Goal: Find specific page/section: Find specific page/section

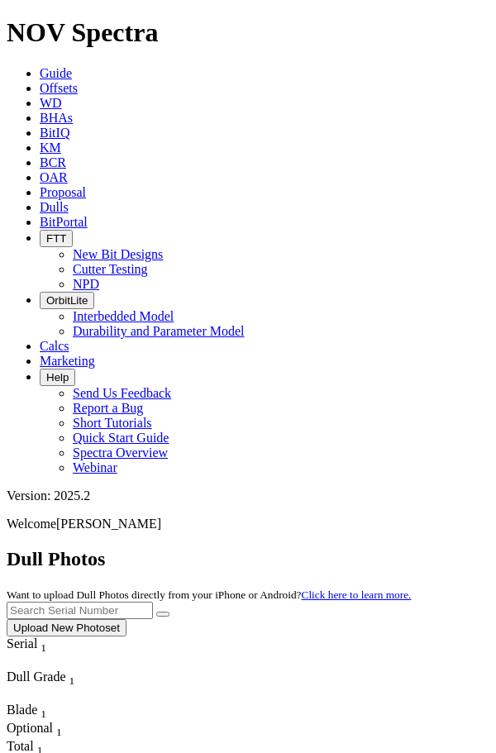
scroll to position [0, 37]
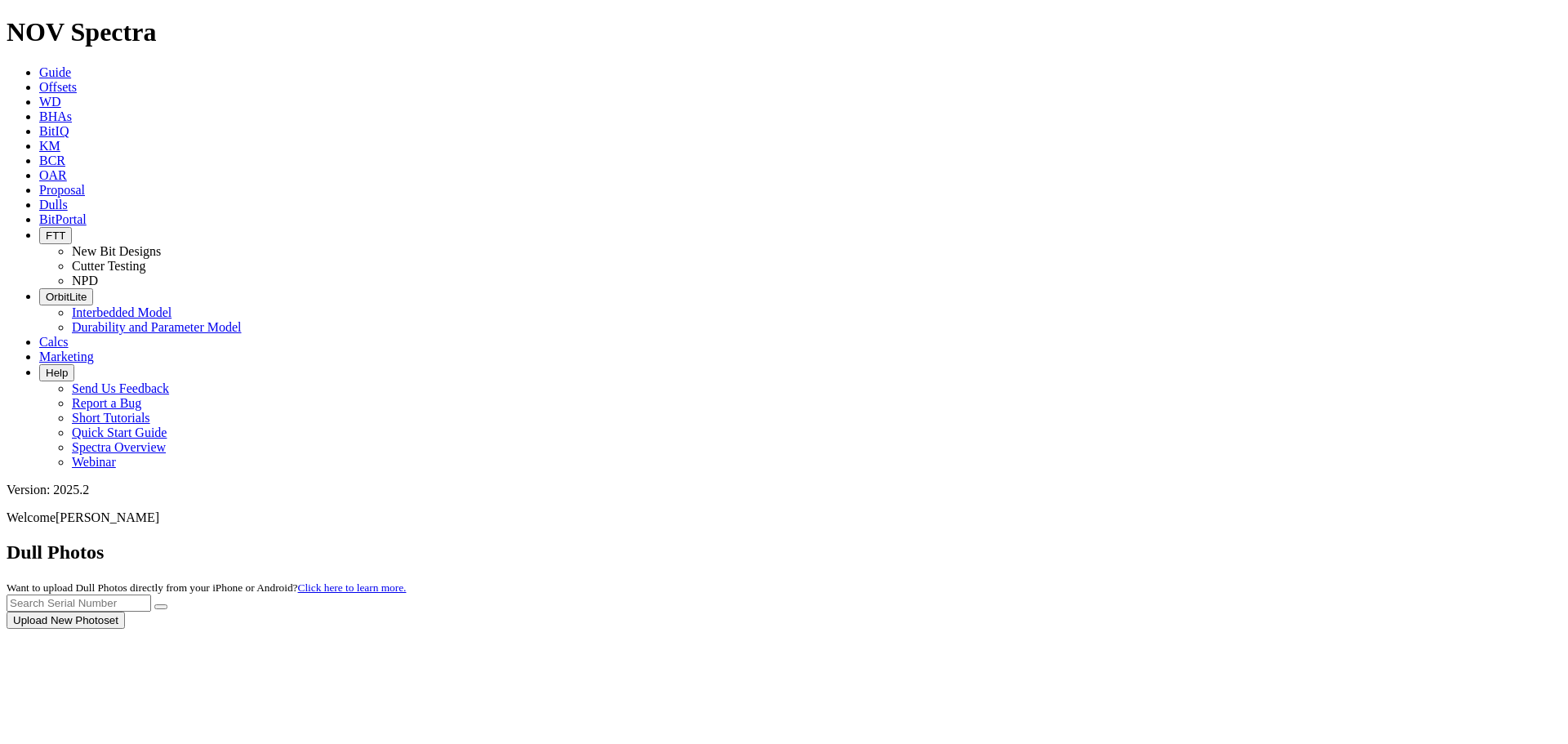
click at [1213, 629] on div at bounding box center [784, 629] width 1555 height 0
click at [151, 595] on input "text" at bounding box center [79, 603] width 144 height 17
drag, startPoint x: 1229, startPoint y: 75, endPoint x: 1207, endPoint y: 68, distance: 23.1
click at [151, 595] on input "text" at bounding box center [79, 603] width 144 height 17
type input "A318295"
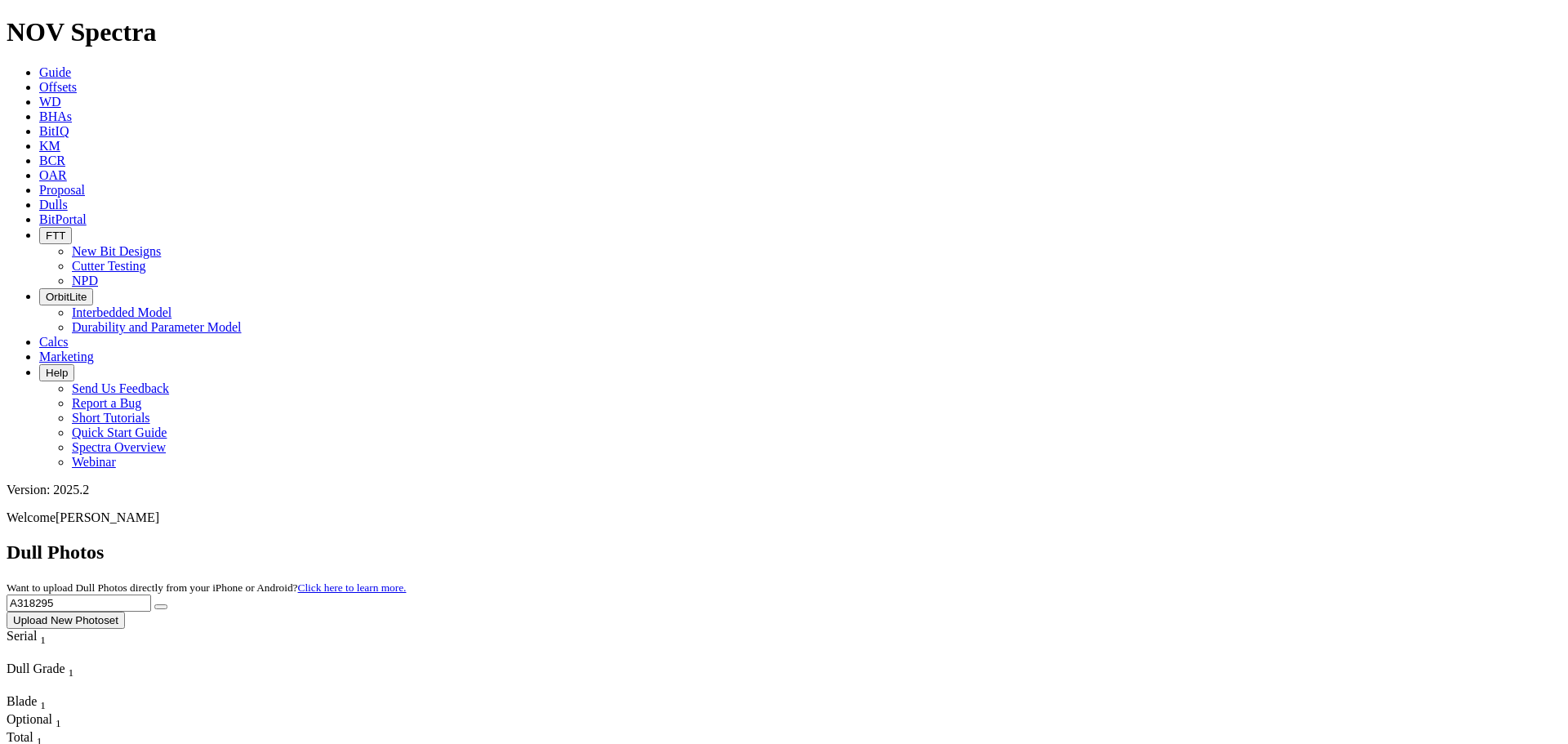
click at [154, 605] on button "submit" at bounding box center [160, 607] width 13 height 5
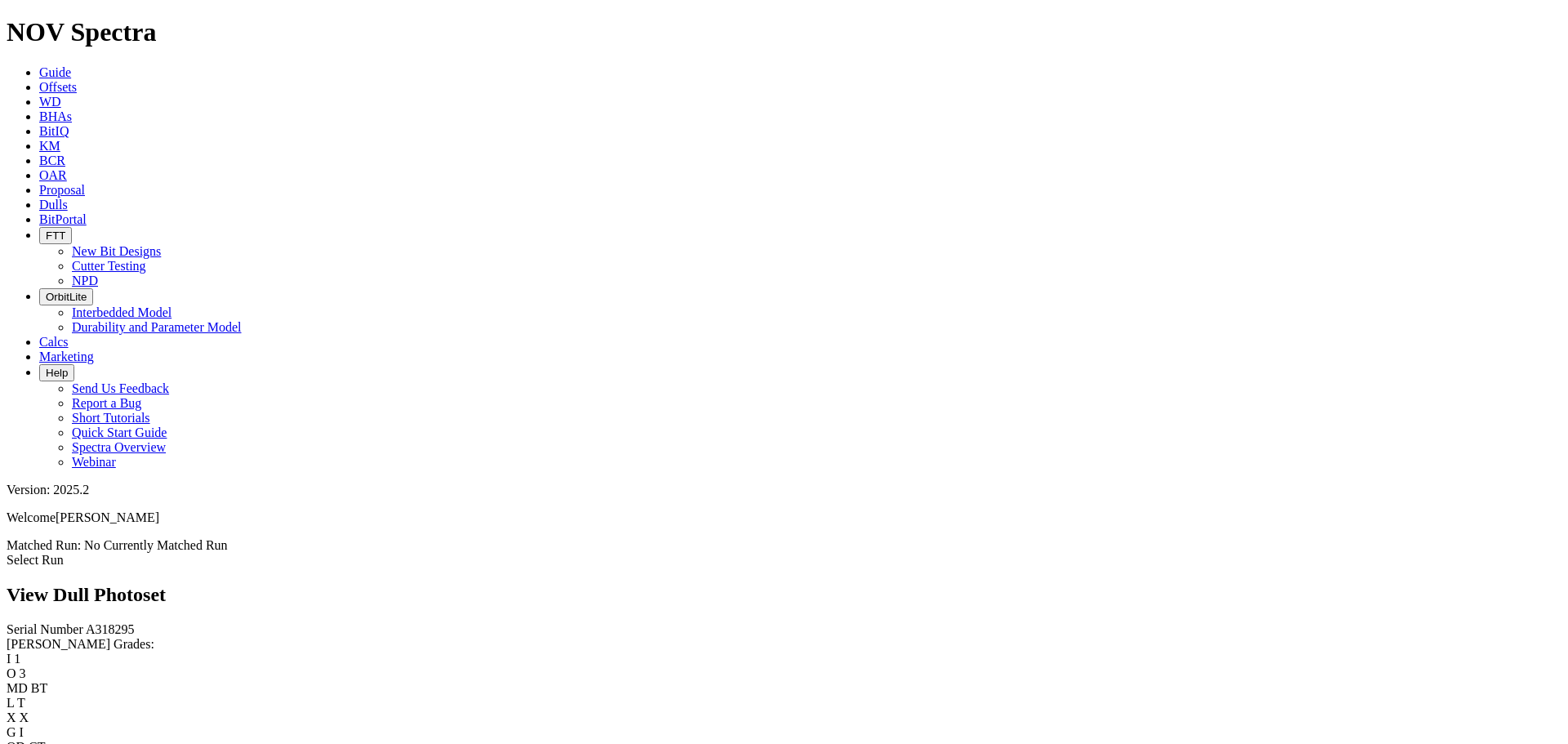
scroll to position [1797, 0]
